Goal: Transaction & Acquisition: Purchase product/service

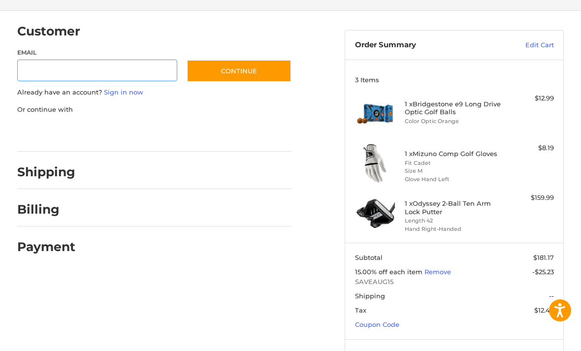
scroll to position [80, 0]
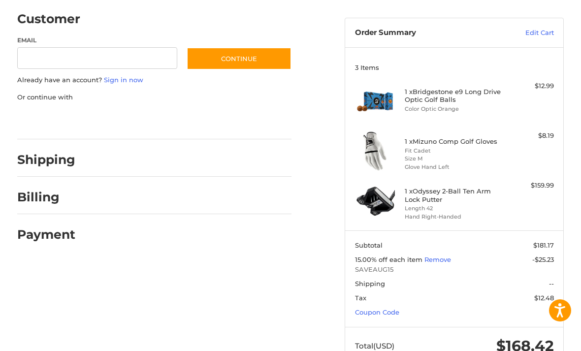
click at [391, 308] on link "Coupon Code" at bounding box center [377, 312] width 44 height 8
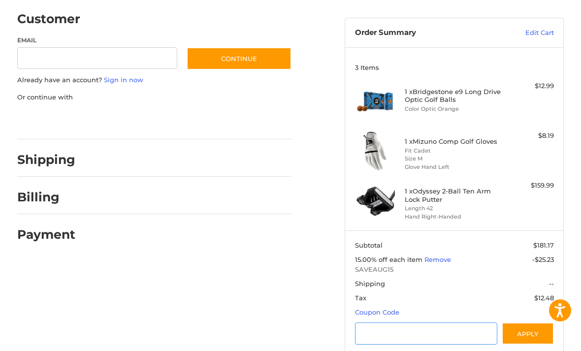
click at [405, 331] on input "Gift Certificate or Coupon Code" at bounding box center [426, 334] width 142 height 22
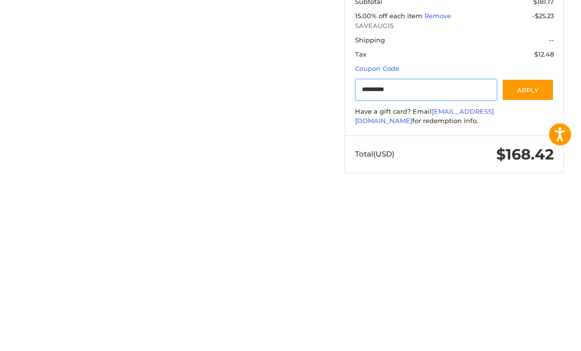
type input "*********"
click at [549, 255] on button "Apply" at bounding box center [528, 266] width 52 height 22
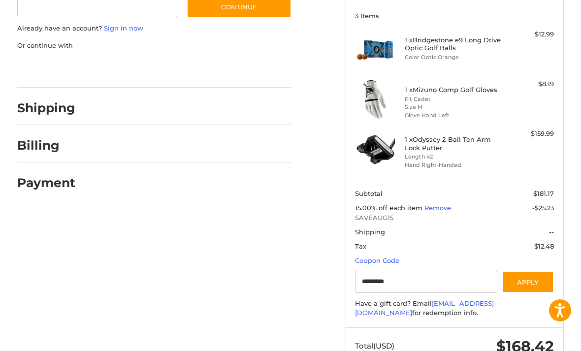
scroll to position [132, 0]
click at [479, 165] on li "Hand Right-Handed" at bounding box center [453, 166] width 97 height 8
click at [452, 140] on h4 "1 x Odyssey 2-Ball Ten Arm Lock Putter" at bounding box center [453, 144] width 97 height 16
click at [417, 142] on h4 "1 x Odyssey 2-Ball Ten Arm Lock Putter" at bounding box center [453, 144] width 97 height 16
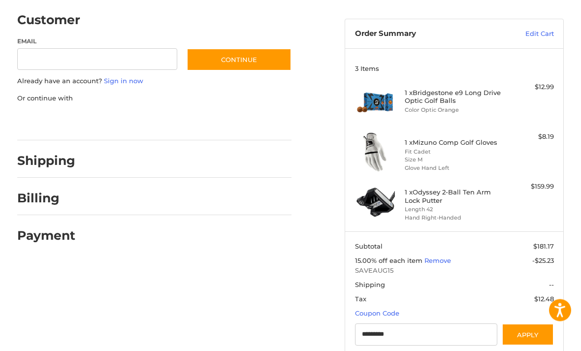
scroll to position [78, 0]
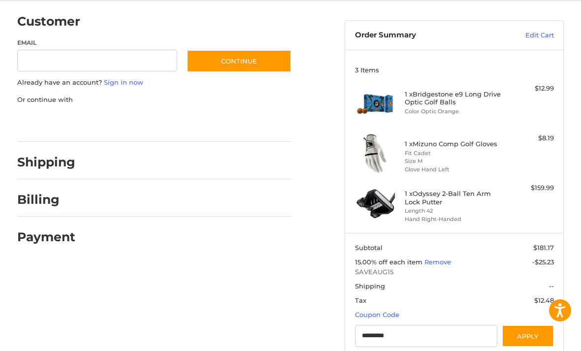
click at [547, 192] on div "$159.99" at bounding box center [530, 188] width 50 height 10
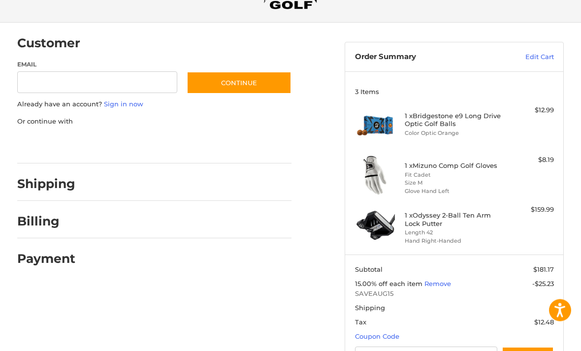
scroll to position [0, 0]
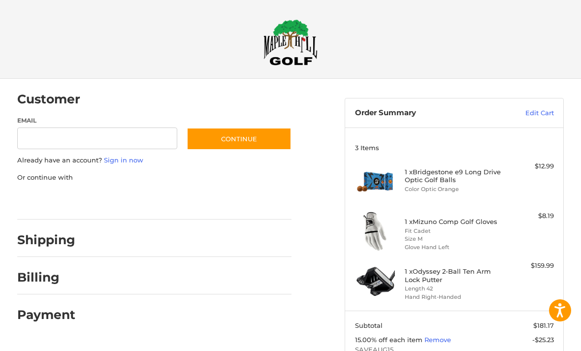
click at [282, 43] on img at bounding box center [291, 42] width 54 height 46
